Goal: Information Seeking & Learning: Find specific fact

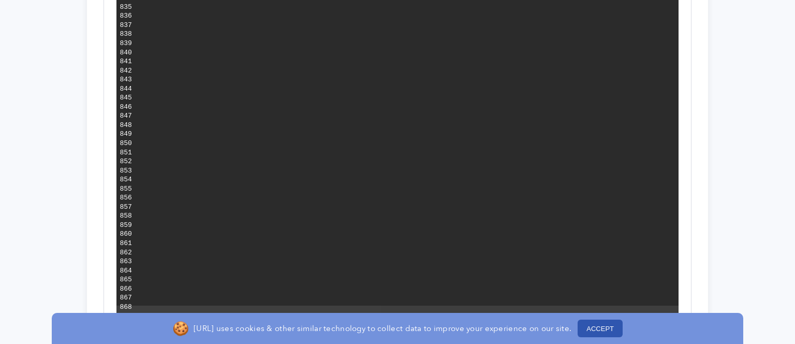
scroll to position [7885, 0]
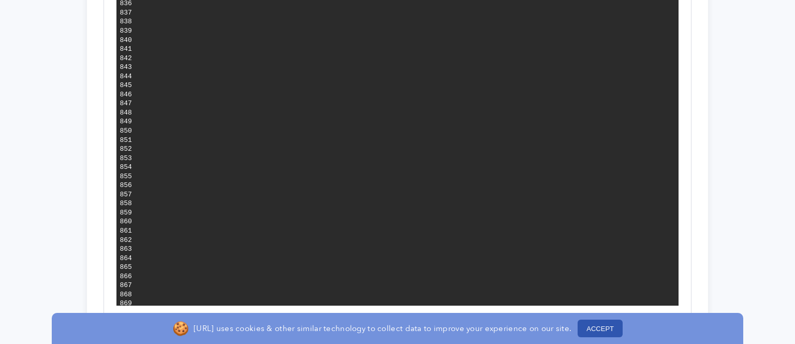
click at [583, 331] on button "ACCEPT" at bounding box center [600, 328] width 45 height 18
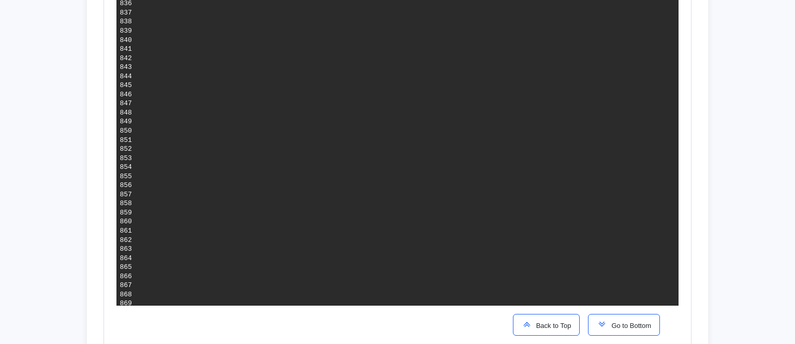
click at [629, 328] on span "Go to Bottom" at bounding box center [629, 325] width 44 height 8
drag, startPoint x: 451, startPoint y: 223, endPoint x: 252, endPoint y: 224, distance: 199.8
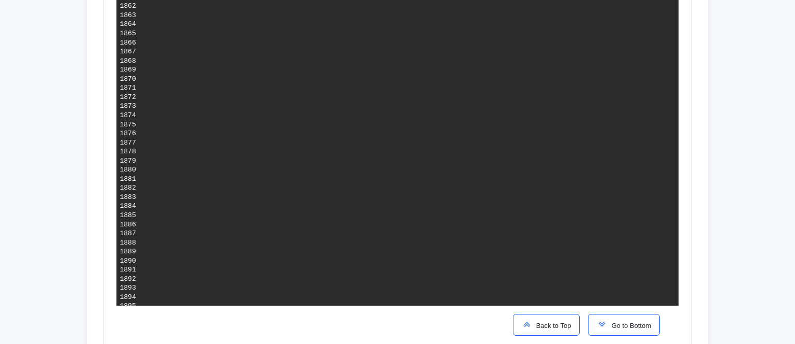
click at [252, 224] on pre "1 Stack deploying 0 Stacks done 0 Stacks waiting  [2K[1A[2K[1A[2K[1A[2K…" at bounding box center [408, 323] width 539 height 2667
copy span "[URL][DOMAIN_NAME]"
drag, startPoint x: 436, startPoint y: 242, endPoint x: 553, endPoint y: 238, distance: 117.0
drag, startPoint x: 253, startPoint y: 243, endPoint x: 439, endPoint y: 242, distance: 186.3
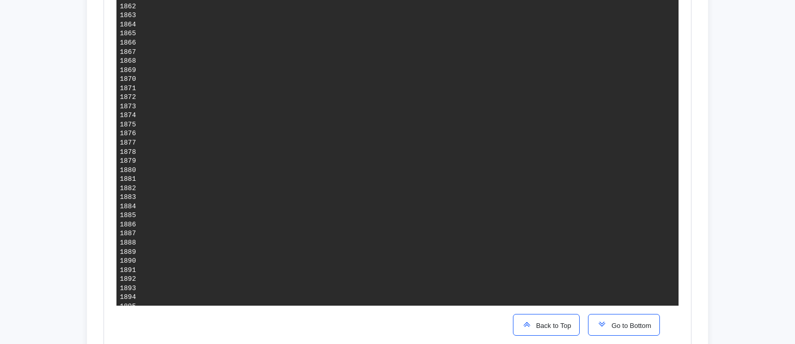
drag, startPoint x: 423, startPoint y: 261, endPoint x: 255, endPoint y: 258, distance: 168.2
copy span "[URL]"
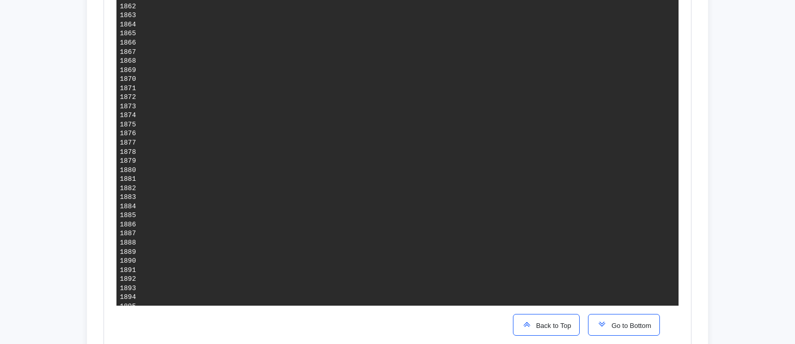
drag, startPoint x: 557, startPoint y: 242, endPoint x: 257, endPoint y: 243, distance: 300.2
click at [257, 243] on pre "1 Stack deploying 0 Stacks done 0 Stacks waiting  [2K[1A[2K[1A[2K[1A[2K…" at bounding box center [408, 324] width 539 height 2667
copy span "[URL][DOMAIN_NAME]"
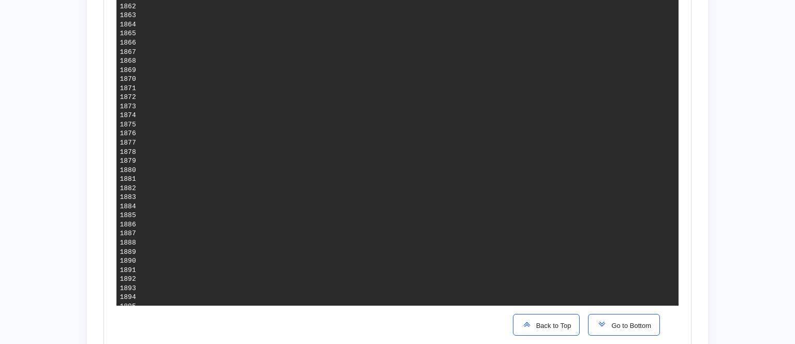
drag, startPoint x: 256, startPoint y: 227, endPoint x: 466, endPoint y: 227, distance: 209.6
click at [466, 227] on pre "1 Stack deploying 0 Stacks done 0 Stacks waiting  [2K[1A[2K[1A[2K[1A[2K…" at bounding box center [408, 324] width 539 height 2667
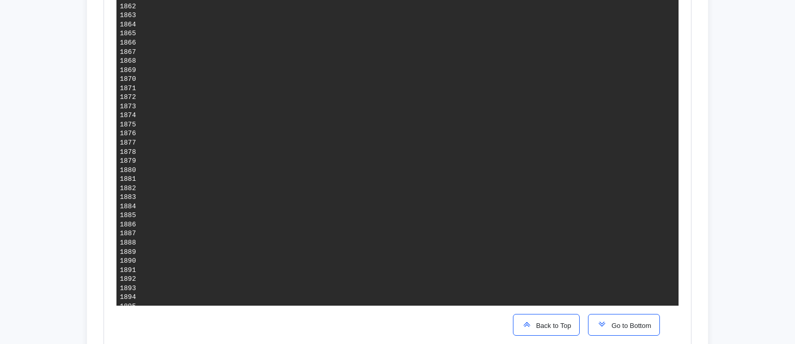
copy span "[URL][DOMAIN_NAME]"
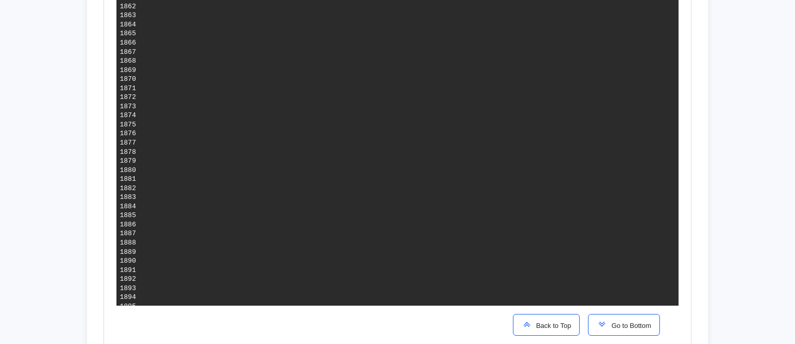
copy span "[TECHNICAL_ID]"
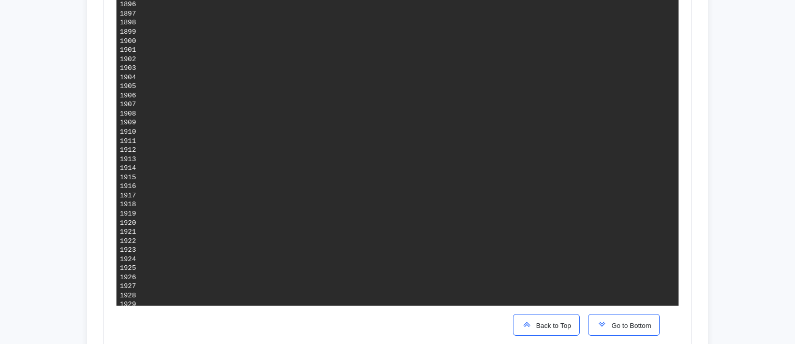
click at [305, 210] on pre "1 Stack deploying 0 Stacks done 0 Stacks waiting  [2K[1A[2K[1A[2K[1A[2K…" at bounding box center [408, 13] width 539 height 2667
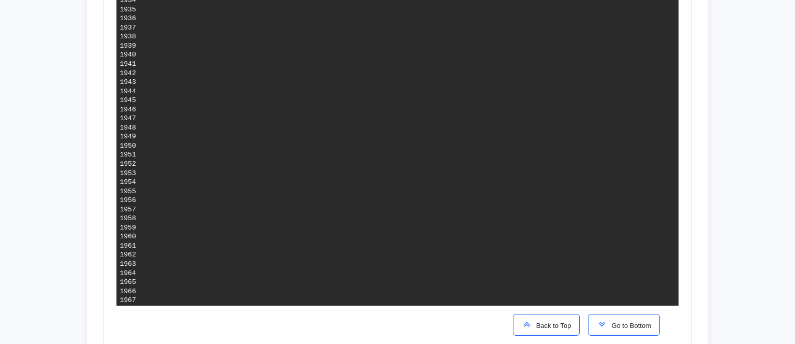
scroll to position [1991, 0]
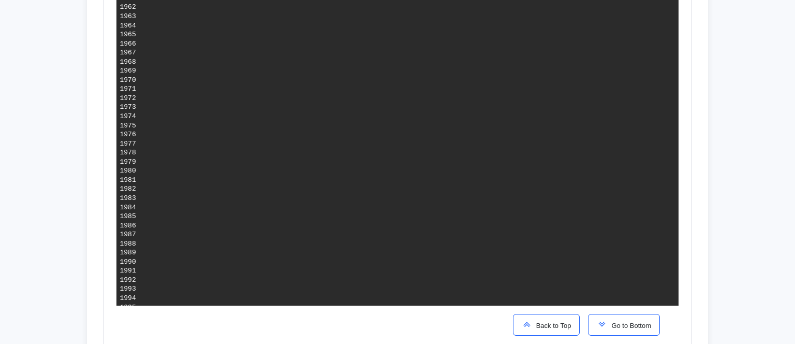
scroll to position [2053, 0]
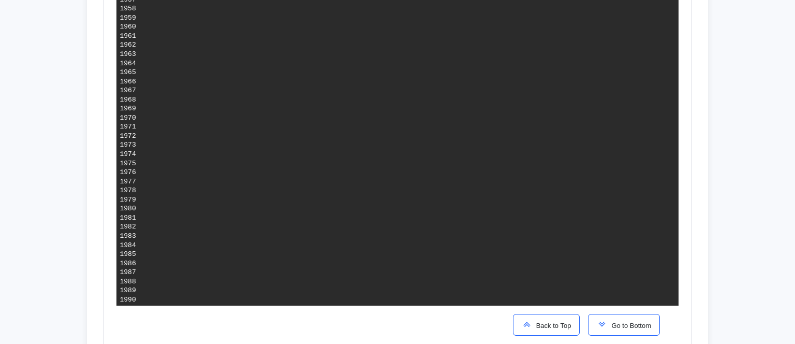
drag, startPoint x: 264, startPoint y: 80, endPoint x: 433, endPoint y: 84, distance: 169.3
copy span "[URL][DOMAIN_NAME]"
click at [599, 331] on button "Go to Bottom" at bounding box center [624, 325] width 72 height 22
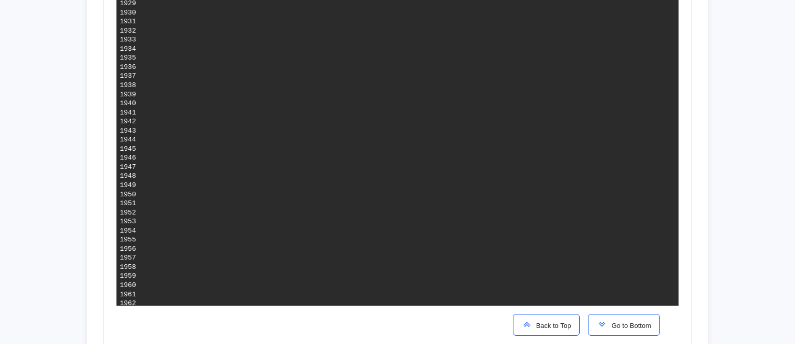
scroll to position [1913, 0]
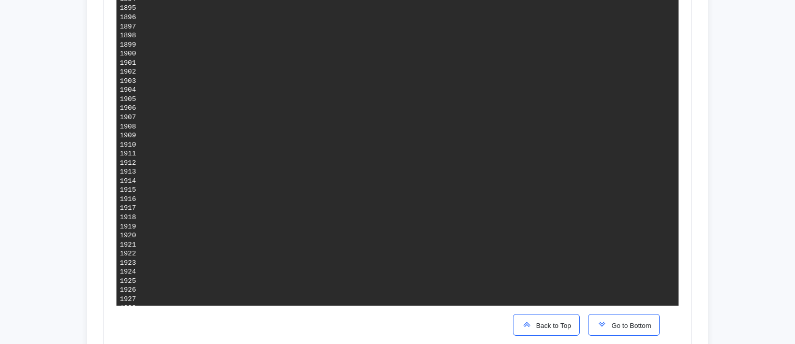
drag, startPoint x: 261, startPoint y: 245, endPoint x: 279, endPoint y: 278, distance: 38.0
drag, startPoint x: 276, startPoint y: 115, endPoint x: 320, endPoint y: 238, distance: 129.6
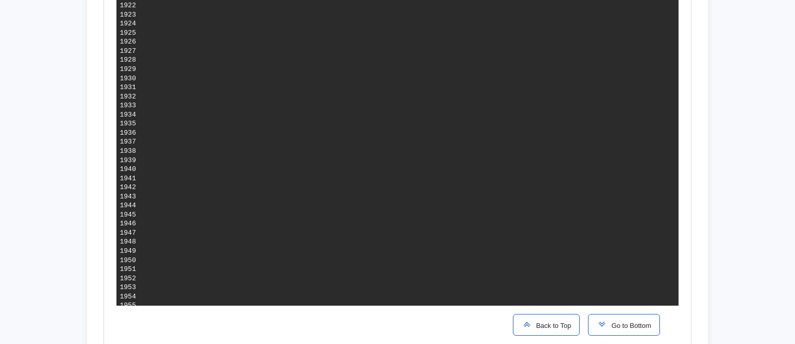
drag, startPoint x: 260, startPoint y: 259, endPoint x: 351, endPoint y: 261, distance: 91.1
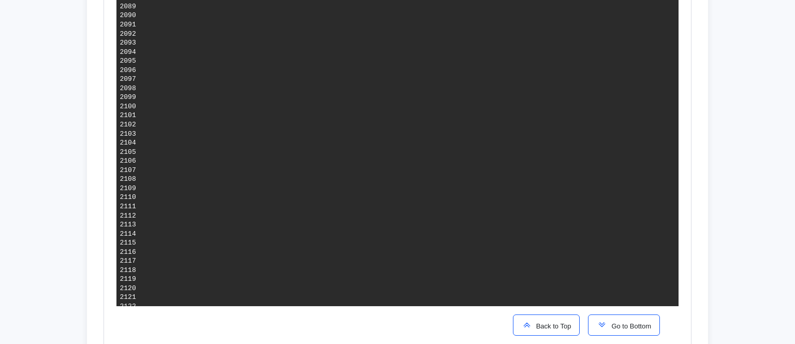
scroll to position [3307, 0]
drag, startPoint x: 279, startPoint y: 49, endPoint x: 313, endPoint y: 229, distance: 182.6
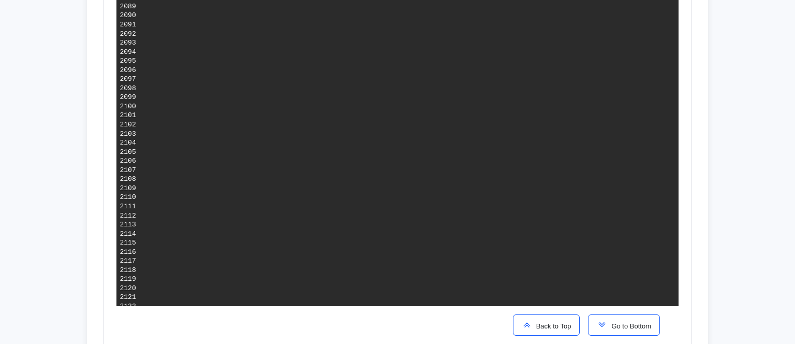
drag, startPoint x: 259, startPoint y: 143, endPoint x: 372, endPoint y: 137, distance: 113.5
drag, startPoint x: 258, startPoint y: 122, endPoint x: 459, endPoint y: 127, distance: 200.9
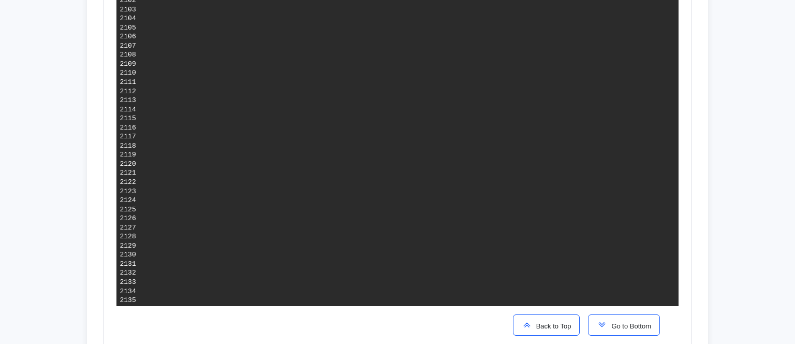
drag, startPoint x: 259, startPoint y: 108, endPoint x: 452, endPoint y: 111, distance: 193.6
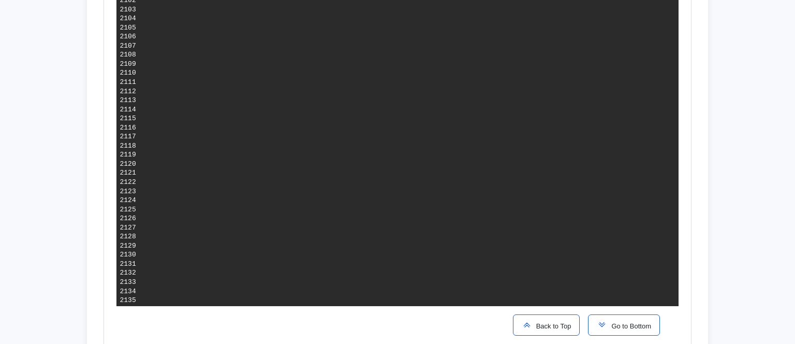
copy span "https://core2-api-staging.crystalcommerce.com"
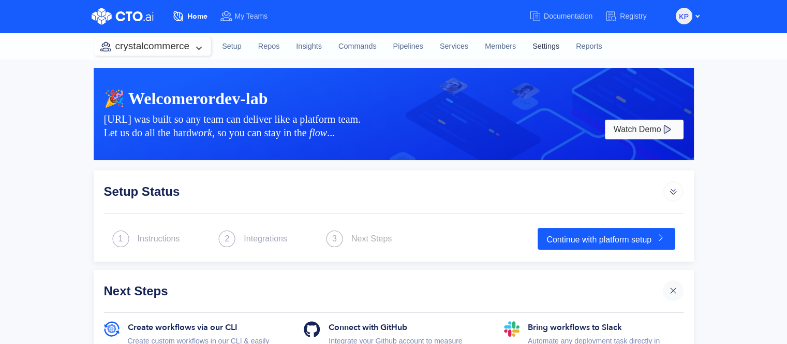
click at [540, 49] on link "Settings" at bounding box center [545, 47] width 43 height 28
